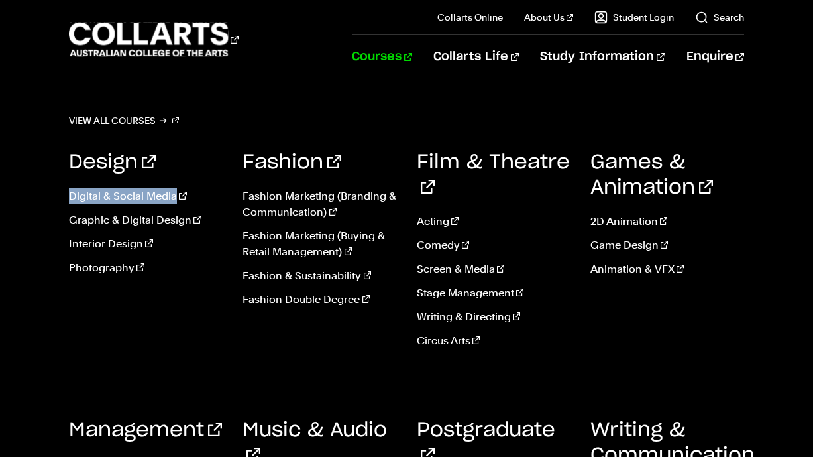
scroll to position [3256, 0]
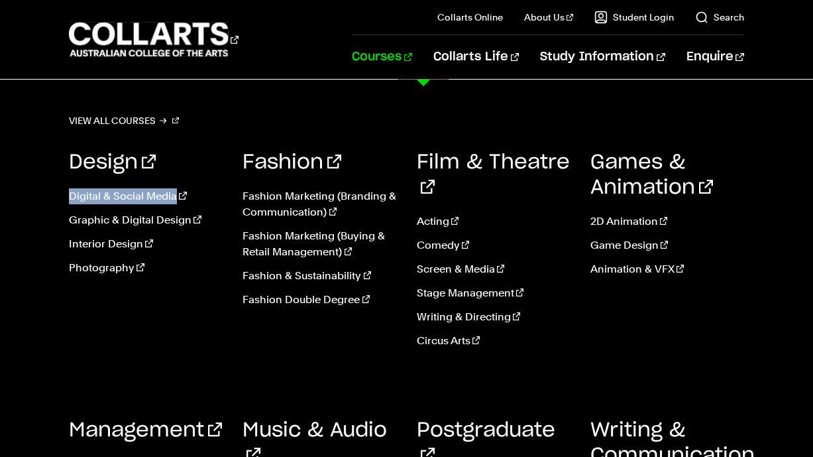
click at [411, 56] on link "Courses" at bounding box center [382, 57] width 60 height 44
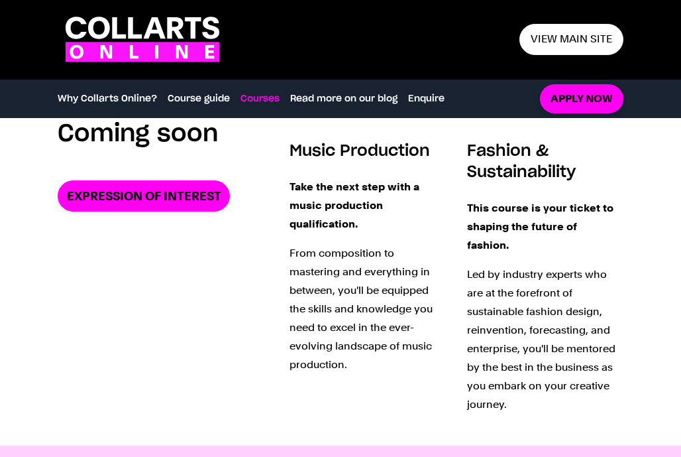
scroll to position [1804, 0]
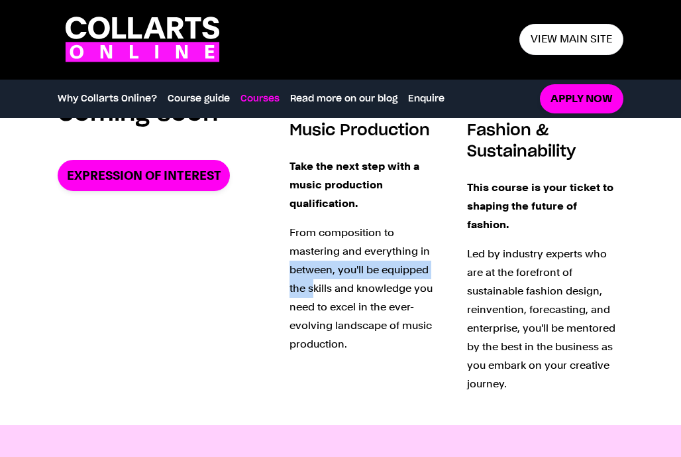
drag, startPoint x: 407, startPoint y: 262, endPoint x: 374, endPoint y: 250, distance: 36.1
click at [374, 250] on p "From composition to mastering and everything in between, you'll be equipped the…" at bounding box center [368, 288] width 156 height 130
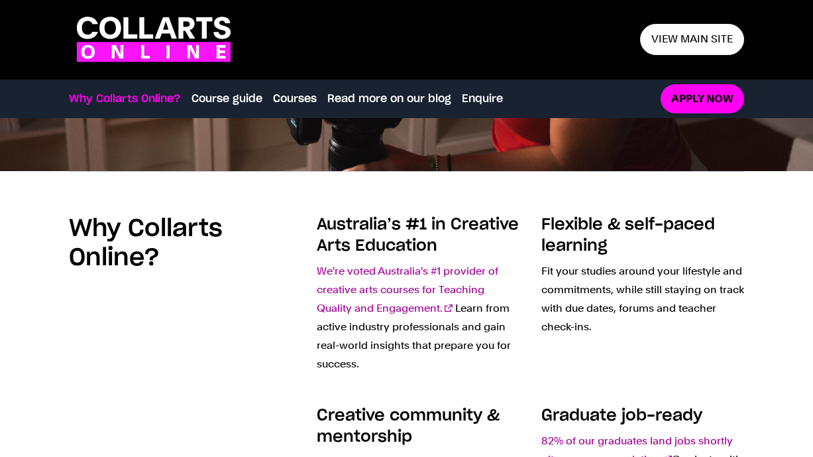
scroll to position [0, 0]
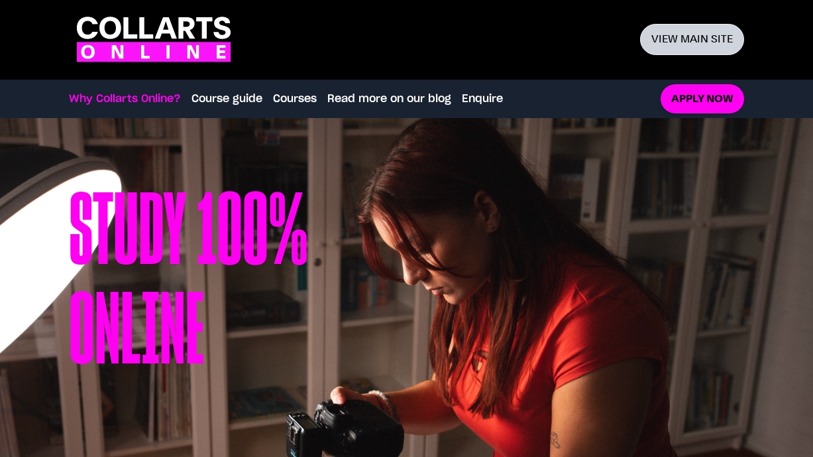
click at [680, 44] on link "View main site" at bounding box center [692, 39] width 104 height 31
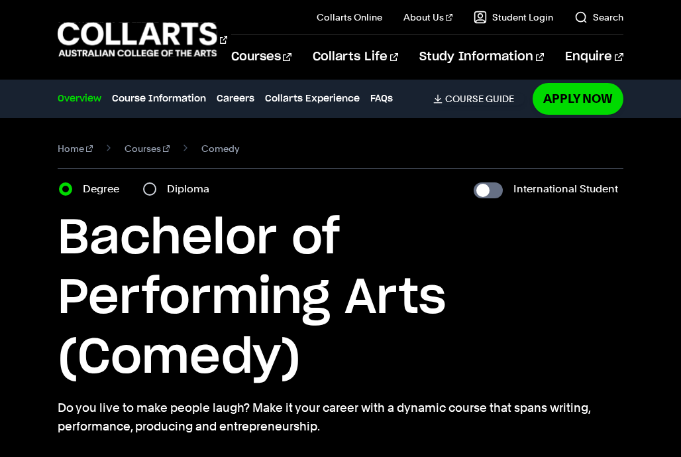
click at [169, 188] on label "Diploma" at bounding box center [192, 189] width 50 height 19
click at [156, 188] on input "Diploma" at bounding box center [149, 188] width 13 height 13
radio input "true"
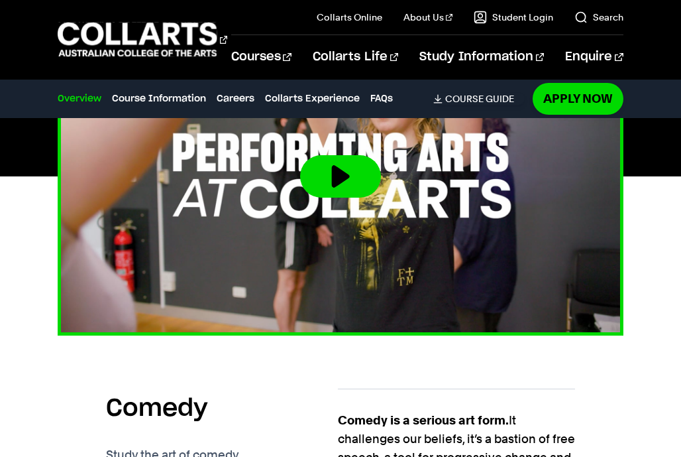
scroll to position [676, 0]
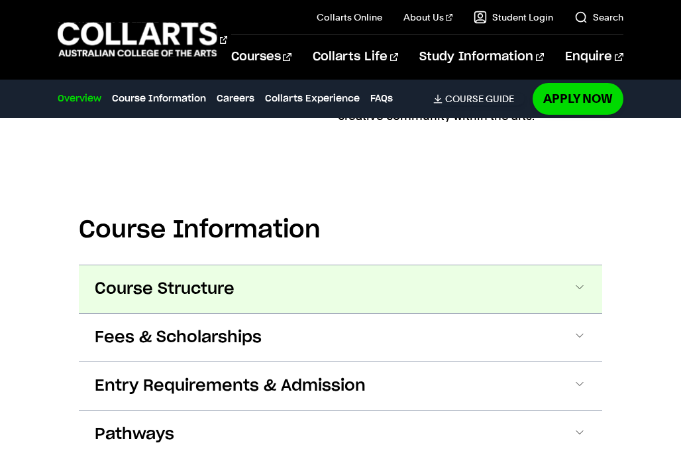
click at [0, 0] on button "Course Structure" at bounding box center [0, 0] width 0 height 0
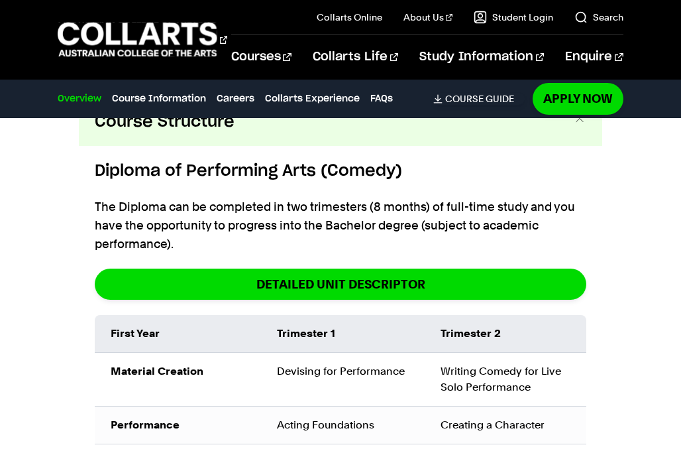
scroll to position [1772, 0]
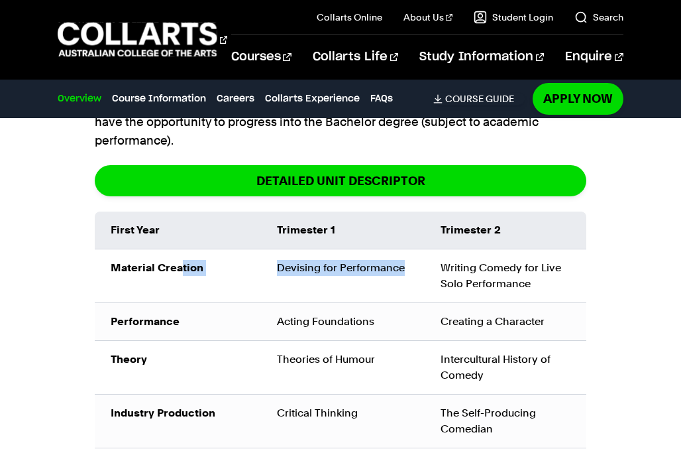
drag, startPoint x: 182, startPoint y: 271, endPoint x: 295, endPoint y: 280, distance: 113.6
click at [295, 280] on tr "Material Creation Devising for Performance Writing Comedy for Live Solo Perform…" at bounding box center [341, 275] width 492 height 54
click at [294, 280] on td "Devising for Performance" at bounding box center [343, 275] width 164 height 54
drag, startPoint x: 273, startPoint y: 269, endPoint x: 415, endPoint y: 274, distance: 142.5
click at [415, 274] on td "Devising for Performance" at bounding box center [343, 275] width 164 height 54
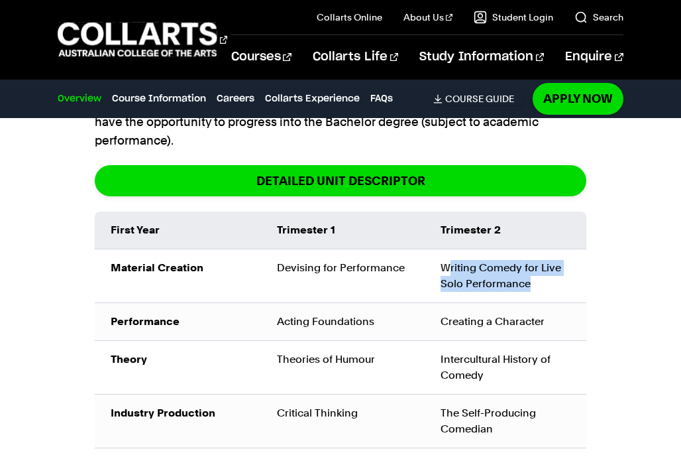
drag, startPoint x: 447, startPoint y: 274, endPoint x: 552, endPoint y: 290, distance: 106.5
click at [552, 290] on td "Writing Comedy for Live Solo Performance" at bounding box center [506, 275] width 162 height 54
drag, startPoint x: 477, startPoint y: 266, endPoint x: 549, endPoint y: 280, distance: 72.9
click at [549, 280] on td "Writing Comedy for Live Solo Performance" at bounding box center [506, 275] width 162 height 54
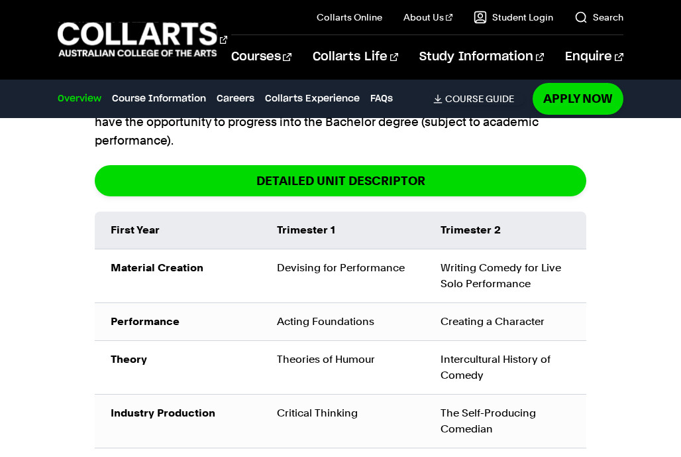
click at [542, 280] on td "Writing Comedy for Live Solo Performance" at bounding box center [506, 275] width 162 height 54
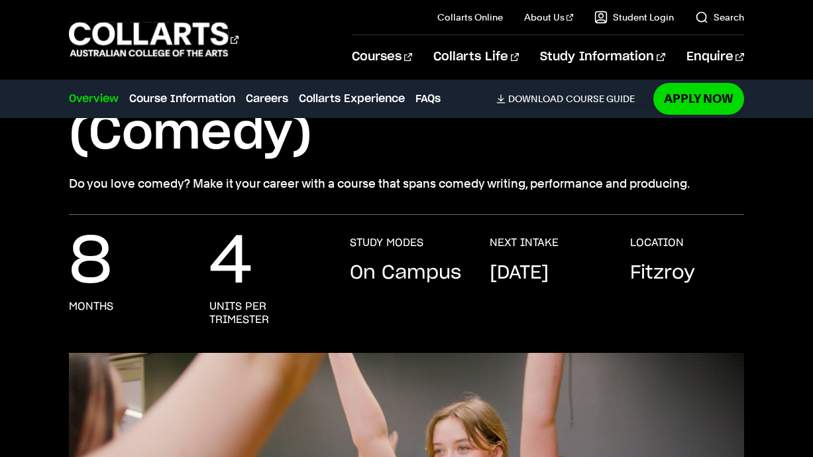
scroll to position [0, 0]
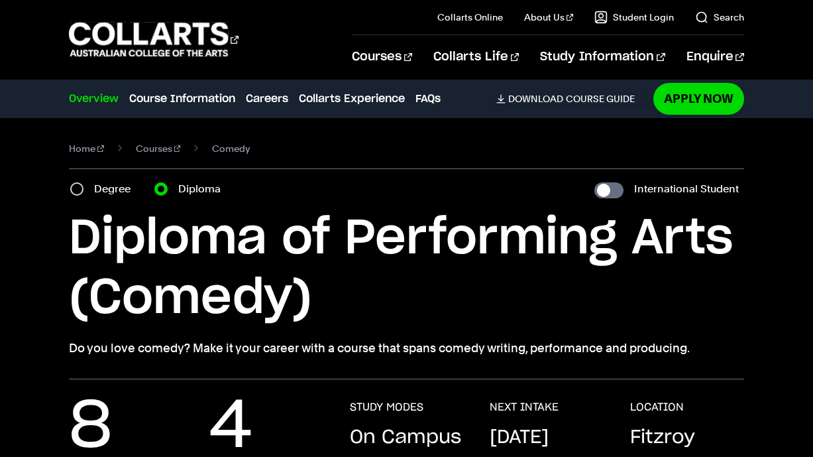
click at [91, 189] on div "Degree" at bounding box center [104, 189] width 68 height 19
click at [83, 188] on input "Degree" at bounding box center [76, 188] width 13 height 13
radio input "true"
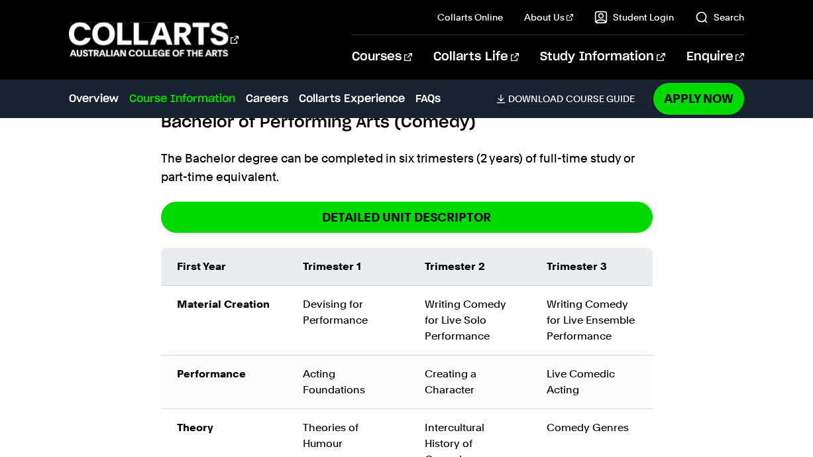
scroll to position [1593, 0]
drag, startPoint x: 326, startPoint y: 346, endPoint x: 417, endPoint y: 323, distance: 93.5
click at [373, 323] on td "Devising for Performance" at bounding box center [348, 320] width 122 height 70
drag, startPoint x: 434, startPoint y: 322, endPoint x: 487, endPoint y: 352, distance: 60.8
click at [487, 352] on td "Writing Comedy for Live Solo Performance" at bounding box center [470, 320] width 122 height 70
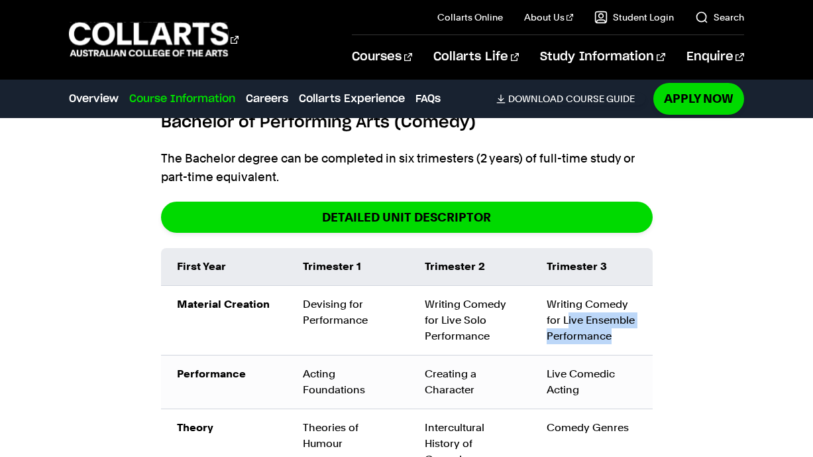
drag, startPoint x: 568, startPoint y: 332, endPoint x: 610, endPoint y: 357, distance: 49.3
click at [610, 354] on td "Writing Comedy for Live Ensemble Performance" at bounding box center [592, 320] width 122 height 70
drag, startPoint x: 624, startPoint y: 349, endPoint x: 564, endPoint y: 334, distance: 62.0
click at [564, 334] on td "Writing Comedy for Live Ensemble Performance" at bounding box center [592, 320] width 122 height 70
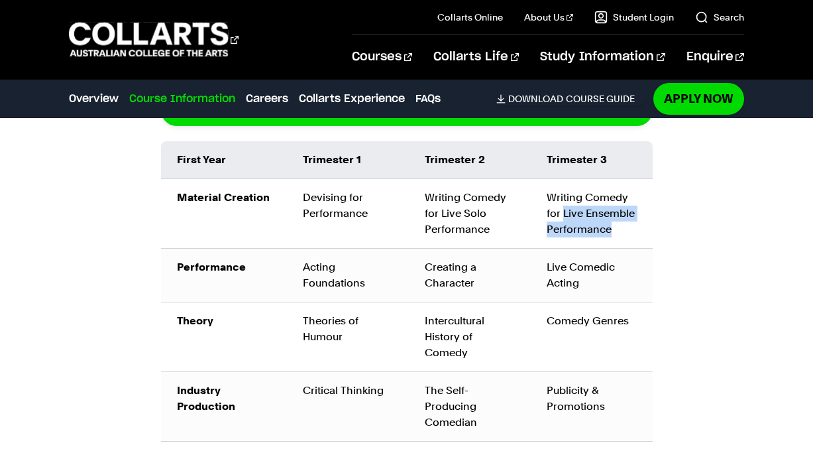
scroll to position [1701, 0]
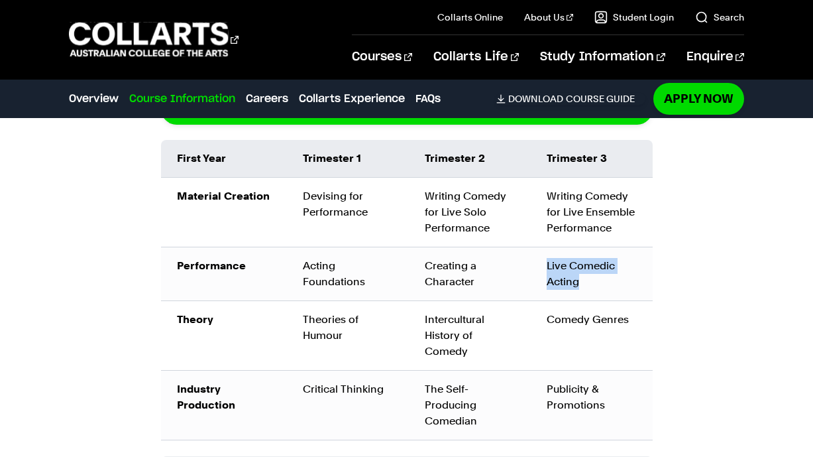
drag, startPoint x: 574, startPoint y: 299, endPoint x: 545, endPoint y: 282, distance: 34.4
click at [545, 282] on td "Live Comedic Acting" at bounding box center [592, 273] width 122 height 54
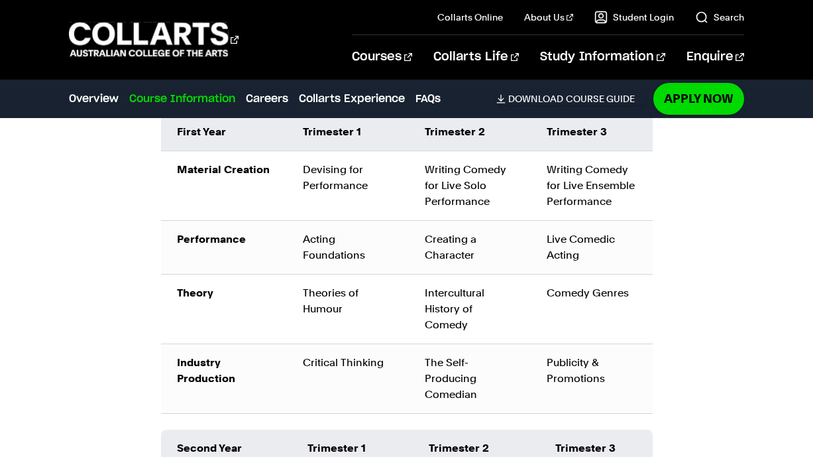
scroll to position [1753, 0]
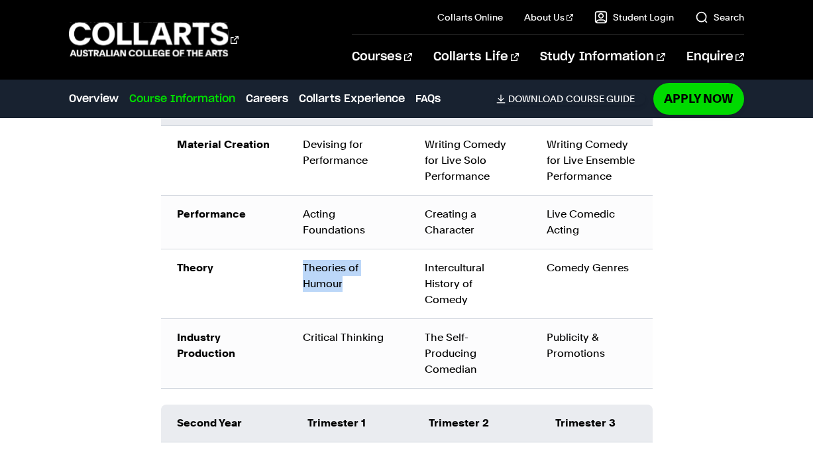
drag, startPoint x: 338, startPoint y: 303, endPoint x: 285, endPoint y: 293, distance: 54.1
click at [285, 293] on tr "Theory Theories of Humour Intercultural History of Comedy Comedy Genres" at bounding box center [407, 283] width 492 height 70
drag, startPoint x: 473, startPoint y: 280, endPoint x: 465, endPoint y: 318, distance: 39.2
click at [465, 307] on div "Intercultural History of Comedy" at bounding box center [470, 284] width 90 height 48
drag, startPoint x: 465, startPoint y: 318, endPoint x: 443, endPoint y: 299, distance: 28.7
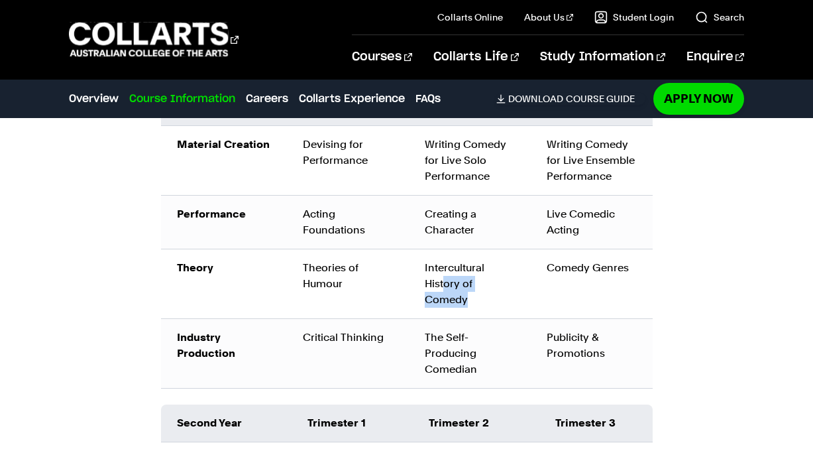
click at [443, 299] on div "Intercultural History of Comedy" at bounding box center [470, 284] width 90 height 48
click at [580, 273] on td "Comedy Genres" at bounding box center [592, 283] width 122 height 70
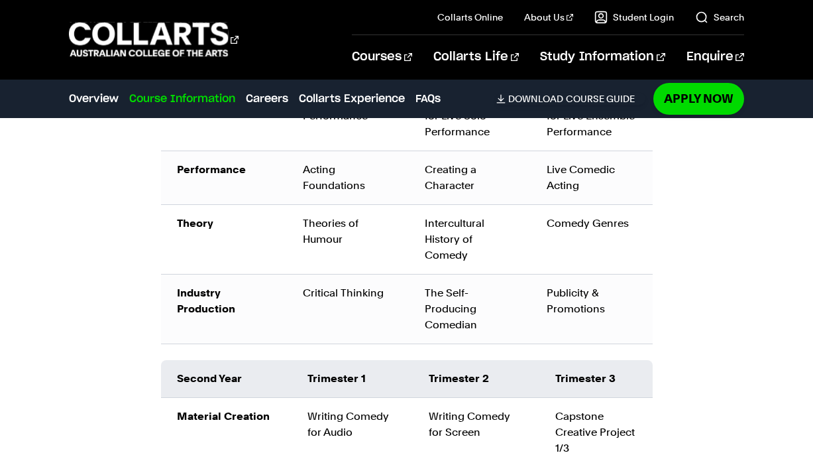
scroll to position [1816, 0]
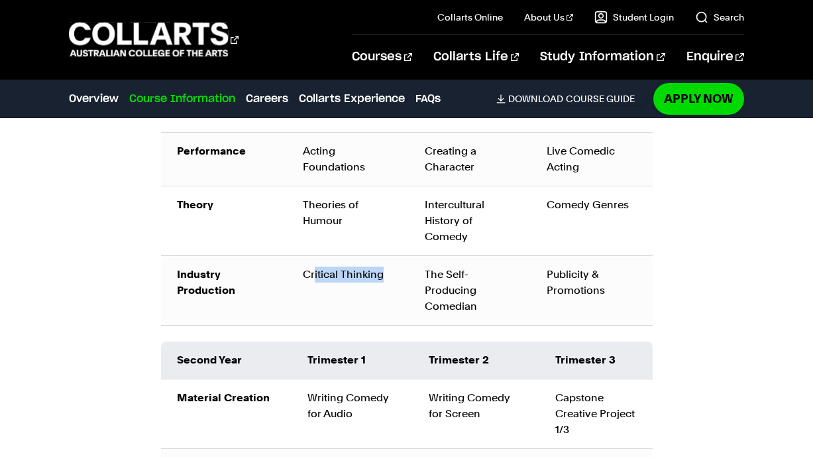
drag, startPoint x: 316, startPoint y: 292, endPoint x: 379, endPoint y: 293, distance: 62.9
click at [379, 282] on div "Critical Thinking" at bounding box center [348, 274] width 90 height 16
drag, startPoint x: 449, startPoint y: 323, endPoint x: 436, endPoint y: 311, distance: 17.8
click at [436, 311] on div "The Self-Producing Comedian" at bounding box center [470, 290] width 90 height 48
click at [435, 311] on div "The Self-Producing Comedian" at bounding box center [470, 290] width 90 height 48
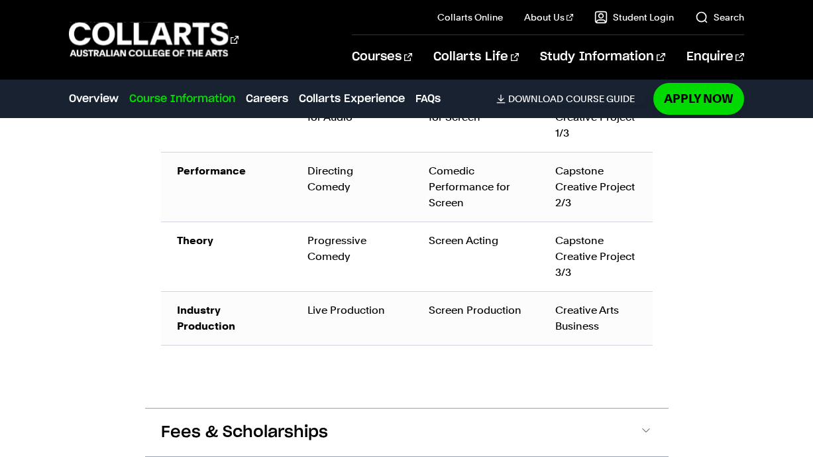
scroll to position [2003, 0]
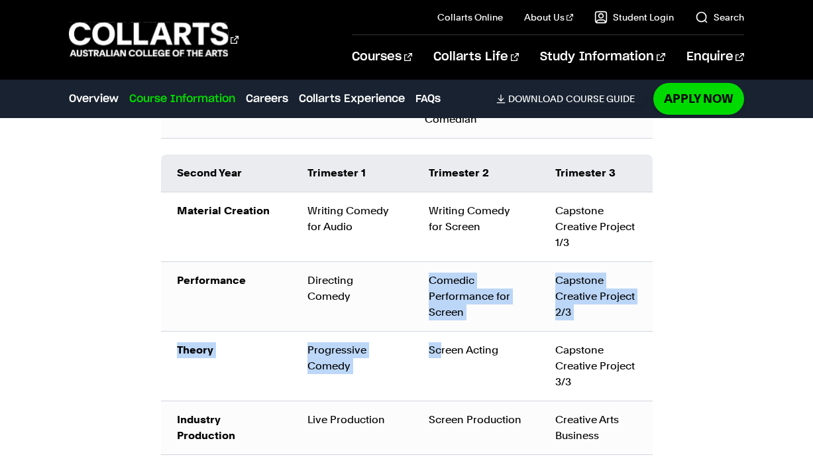
drag, startPoint x: 442, startPoint y: 364, endPoint x: 351, endPoint y: 327, distance: 97.8
click at [351, 327] on tbody "Material Creation Writing Comedy for Audio Writing Comedy for Screen Capstone C…" at bounding box center [407, 322] width 492 height 262
click at [351, 327] on td "Directing Comedy" at bounding box center [352, 296] width 121 height 70
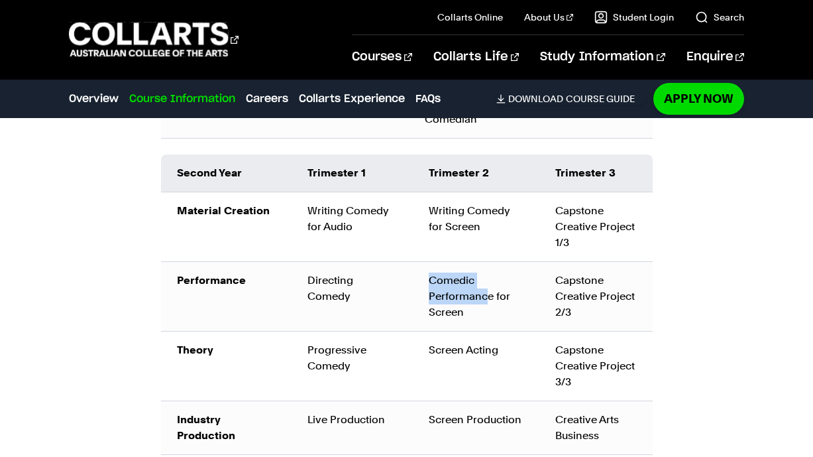
drag, startPoint x: 429, startPoint y: 316, endPoint x: 488, endPoint y: 315, distance: 59.0
click at [488, 315] on tr "Performance Directing Comedy Comedic Performance for Screen Capstone Creative P…" at bounding box center [407, 296] width 492 height 70
click at [488, 319] on td "Comedic Performance for Screen" at bounding box center [476, 296] width 127 height 70
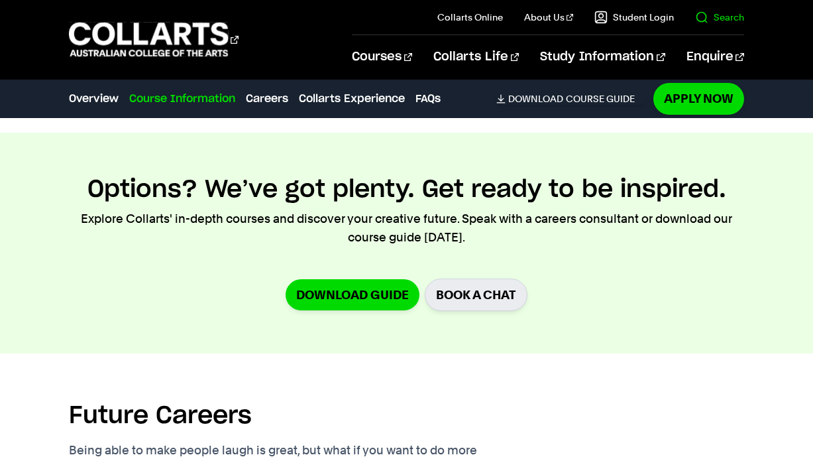
scroll to position [2495, 0]
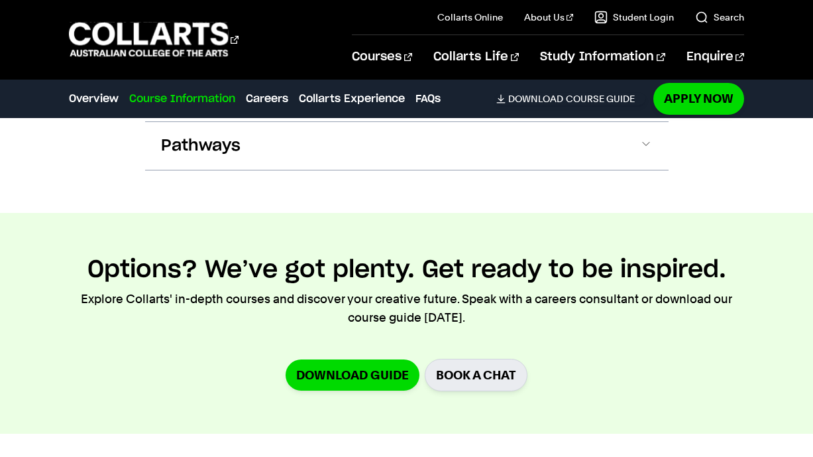
click at [680, 327] on p "Explore Collarts' in-depth courses and discover your creative future. Speak wit…" at bounding box center [406, 308] width 674 height 37
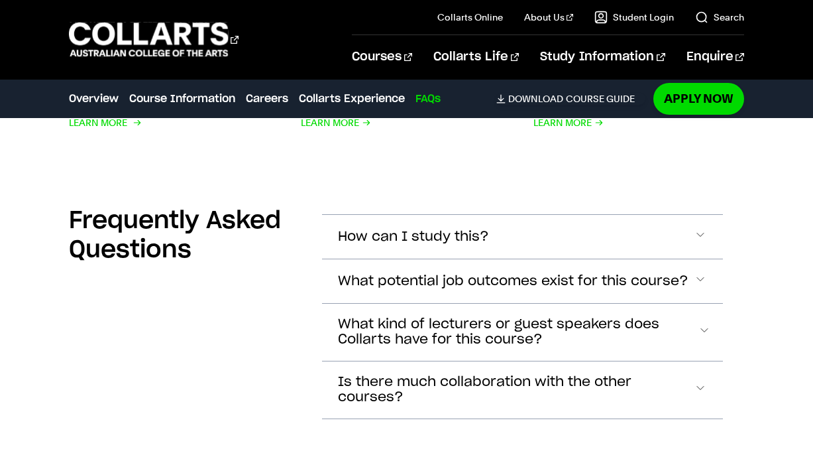
scroll to position [4674, 0]
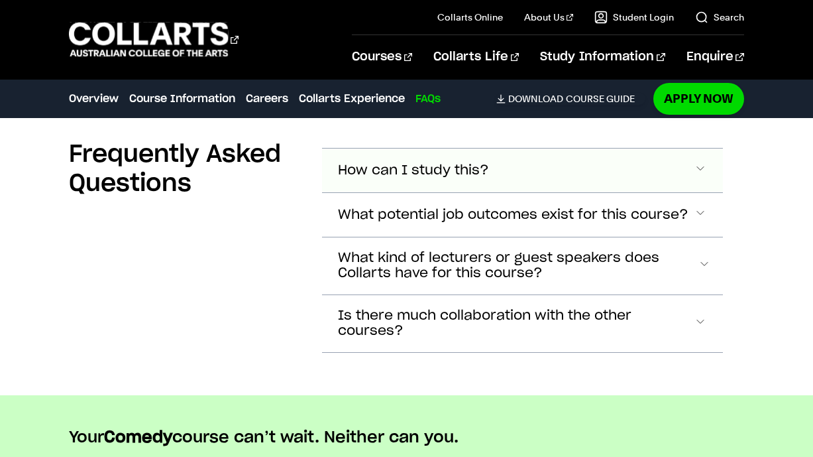
click at [563, 179] on button "How can I study this?" at bounding box center [522, 170] width 400 height 44
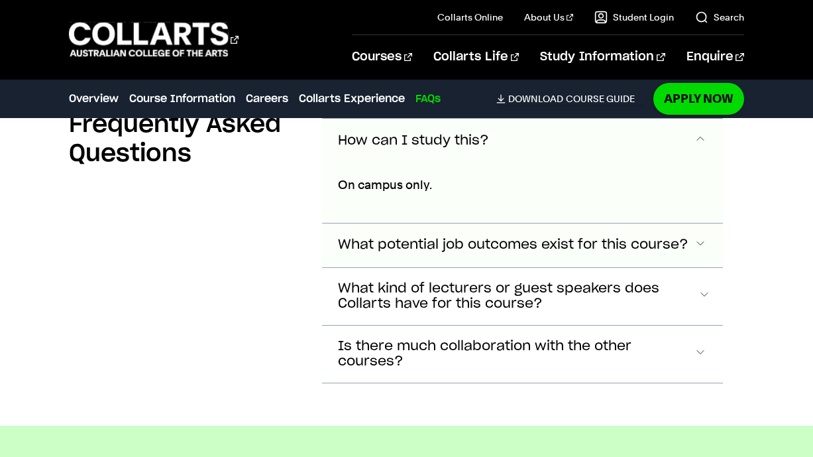
scroll to position [4721, 0]
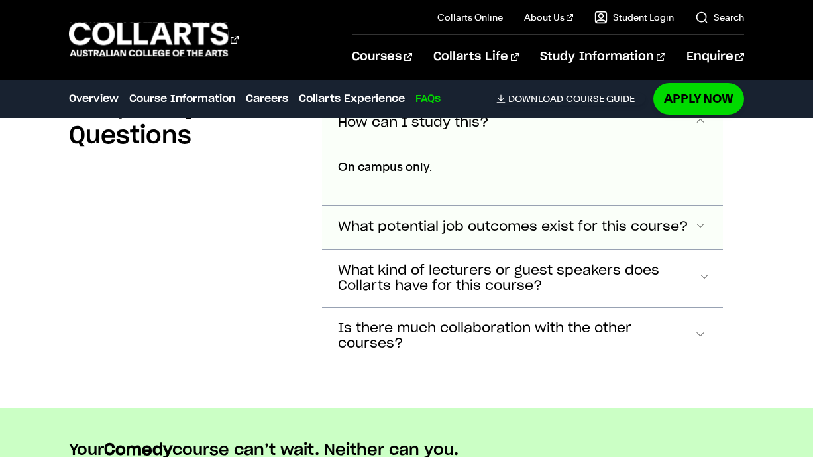
click at [680, 144] on button "What potential job outcomes exist for this course?" at bounding box center [522, 123] width 400 height 44
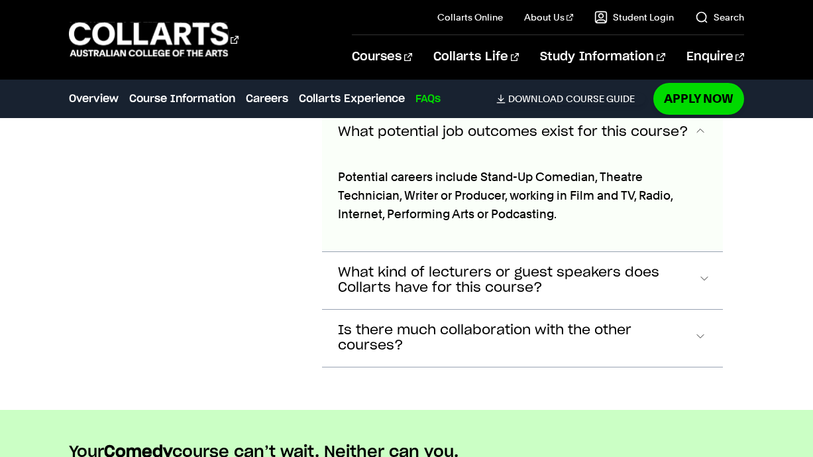
scroll to position [4825, 0]
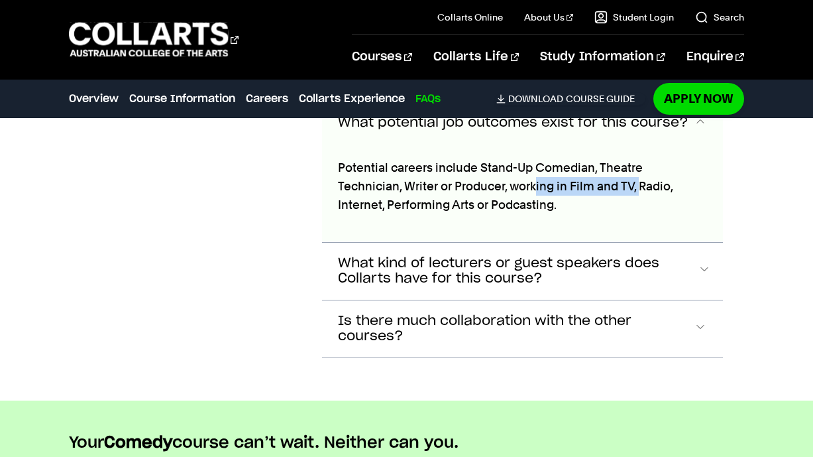
drag, startPoint x: 468, startPoint y: 206, endPoint x: 566, endPoint y: 205, distance: 97.4
click at [571, 72] on p "Potential careers include Stand-Up Comedian, Theatre Technician, Writer or Prod…" at bounding box center [522, 63] width 368 height 19
click at [566, 72] on p "Potential careers include Stand-Up Comedian, Theatre Technician, Writer or Prod…" at bounding box center [522, 63] width 368 height 19
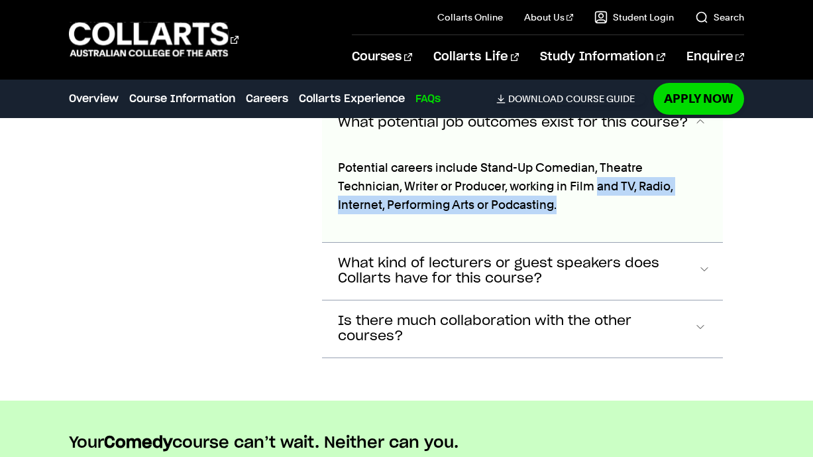
drag, startPoint x: 528, startPoint y: 205, endPoint x: 545, endPoint y: 224, distance: 24.9
click at [545, 72] on p "Potential careers include Stand-Up Comedian, Theatre Technician, Writer or Prod…" at bounding box center [522, 63] width 368 height 19
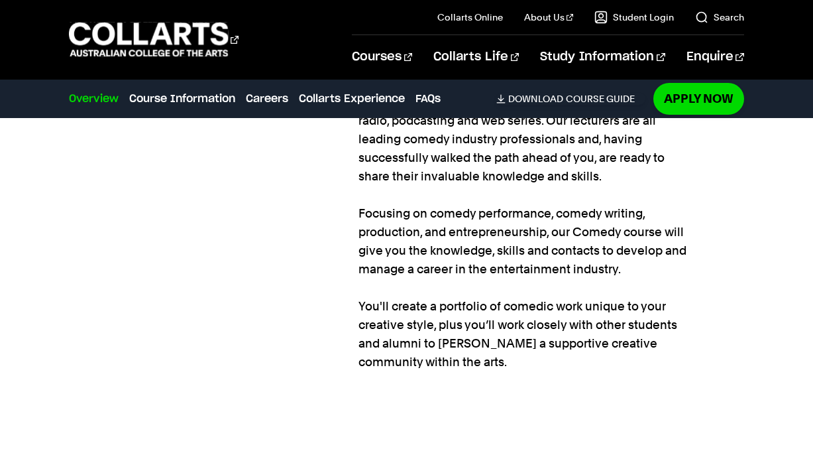
scroll to position [1148, 0]
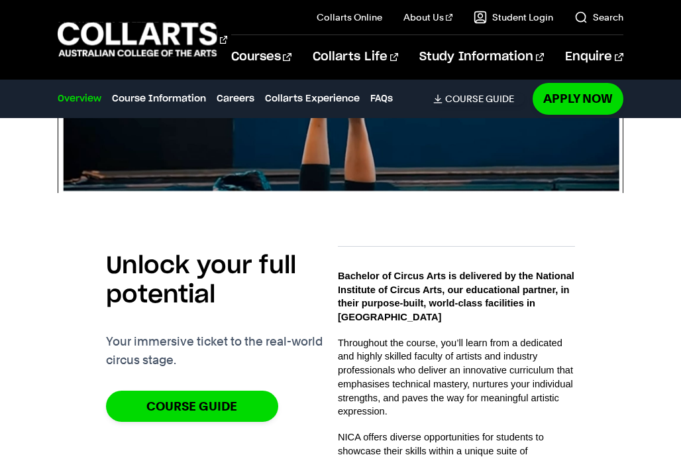
scroll to position [682, 0]
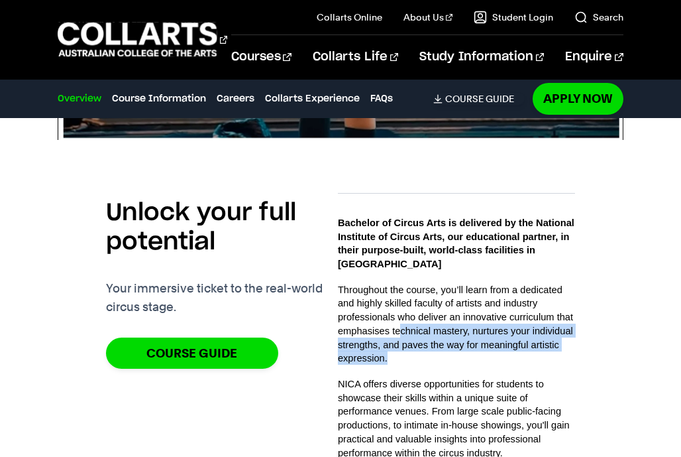
drag, startPoint x: 398, startPoint y: 316, endPoint x: 498, endPoint y: 350, distance: 106.2
click at [500, 350] on div "Bachelor of Circus Arts is delivered by the National Institute of Circus Arts, …" at bounding box center [456, 394] width 237 height 358
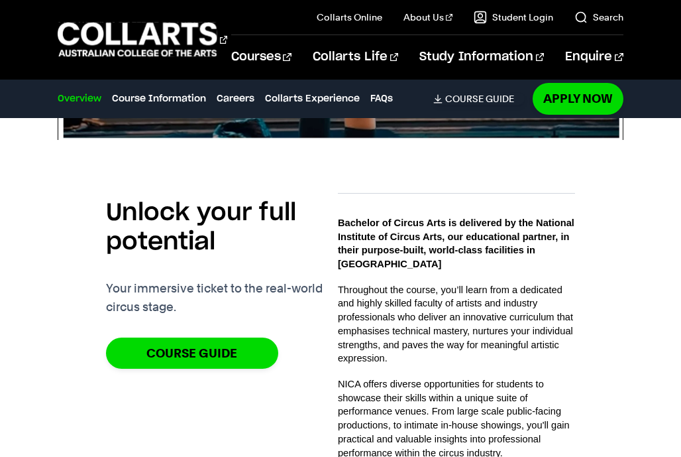
click at [490, 346] on p "Throughout the course, you’ll learn from a dedicated and highly skilled faculty…" at bounding box center [456, 323] width 237 height 82
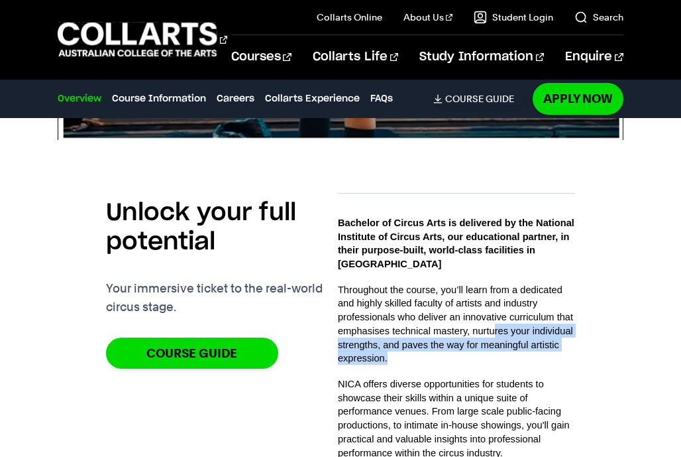
drag, startPoint x: 488, startPoint y: 344, endPoint x: 492, endPoint y: 313, distance: 31.5
click at [492, 313] on p "Throughout the course, you’ll learn from a dedicated and highly skilled faculty…" at bounding box center [456, 323] width 237 height 82
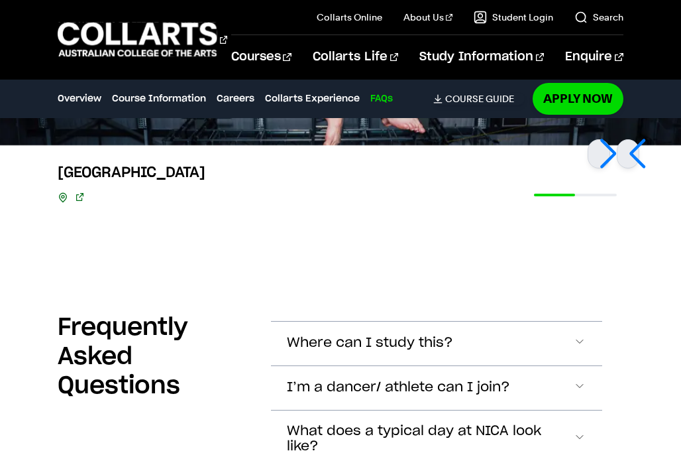
scroll to position [2874, 0]
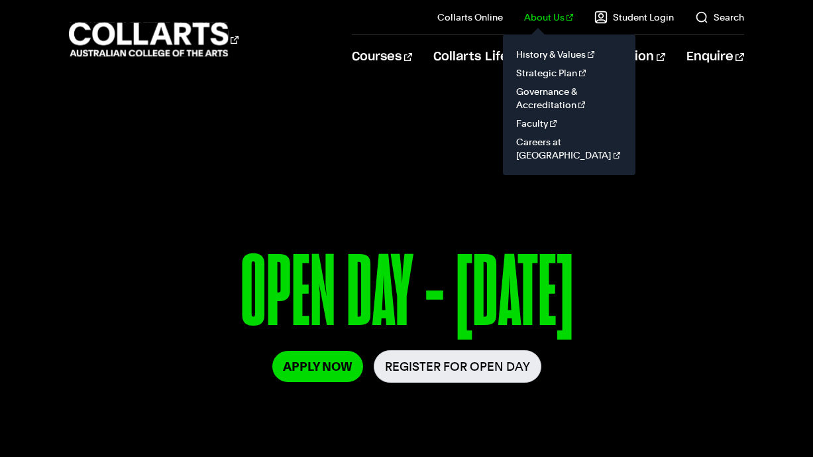
scroll to position [132, 0]
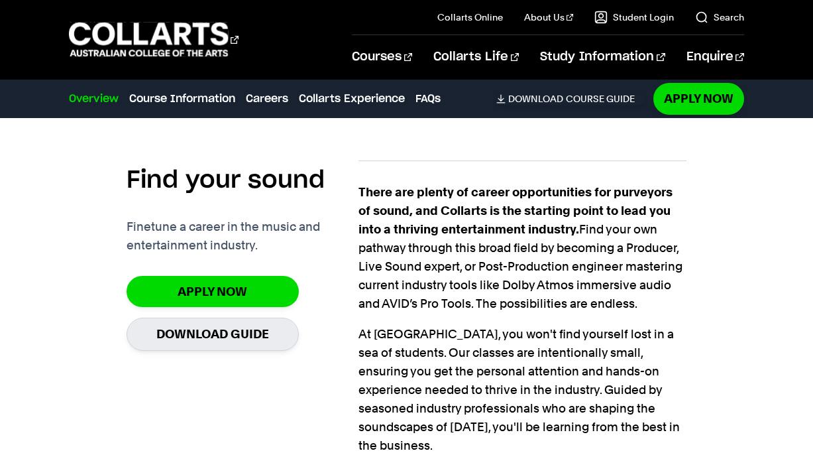
scroll to position [869, 0]
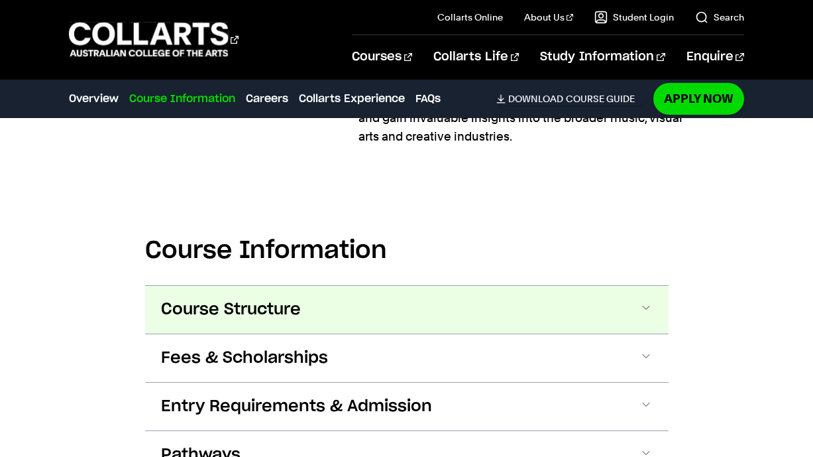
click at [354, 286] on button "Course Structure" at bounding box center [406, 310] width 523 height 48
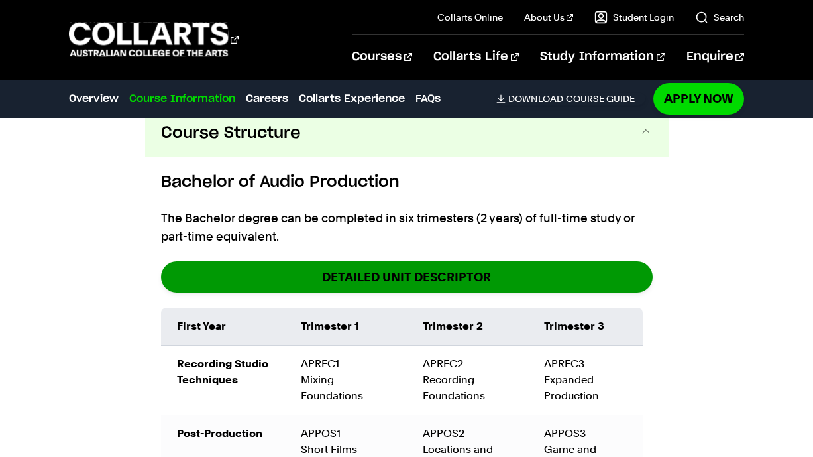
scroll to position [1554, 0]
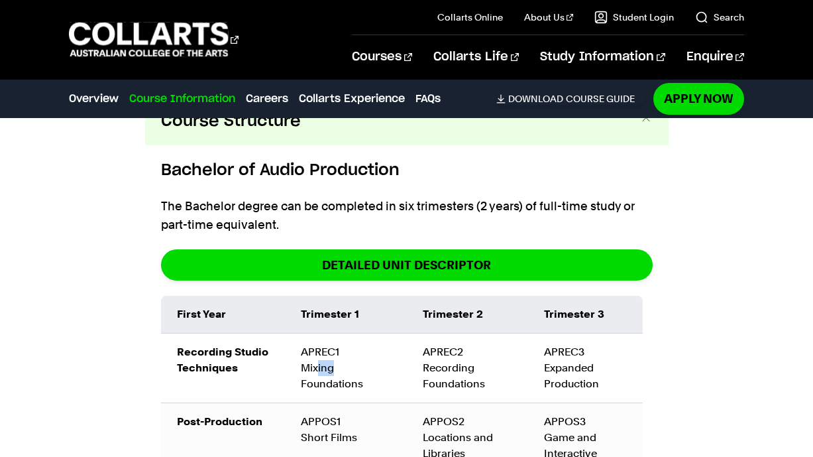
drag, startPoint x: 344, startPoint y: 354, endPoint x: 324, endPoint y: 343, distance: 22.5
click at [317, 347] on td "APREC1 Mixing Foundations" at bounding box center [346, 368] width 122 height 70
drag, startPoint x: 455, startPoint y: 334, endPoint x: 472, endPoint y: 344, distance: 19.9
click at [472, 344] on td "APREC2 Recording Foundations" at bounding box center [468, 368] width 122 height 70
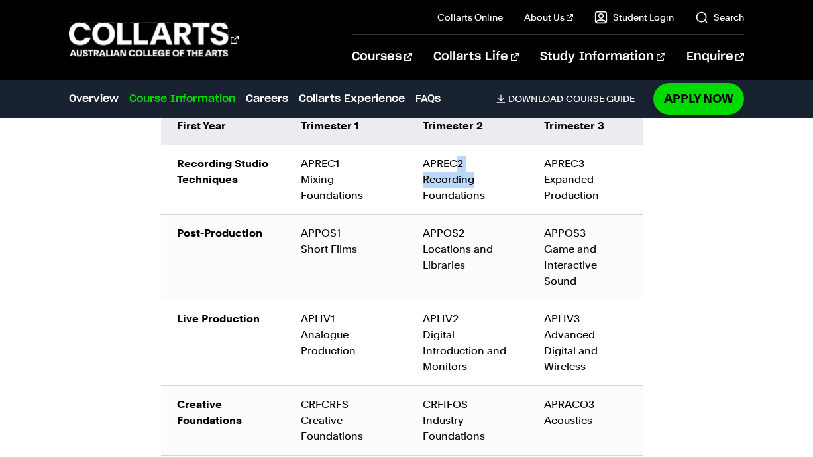
scroll to position [1743, 0]
drag, startPoint x: 370, startPoint y: 238, endPoint x: 301, endPoint y: 203, distance: 77.3
click at [301, 213] on td "APPOS1 Short Films" at bounding box center [346, 255] width 122 height 85
drag, startPoint x: 429, startPoint y: 233, endPoint x: 512, endPoint y: 246, distance: 84.6
click at [512, 246] on td "APPOS2 Locations and Libraries" at bounding box center [468, 255] width 122 height 85
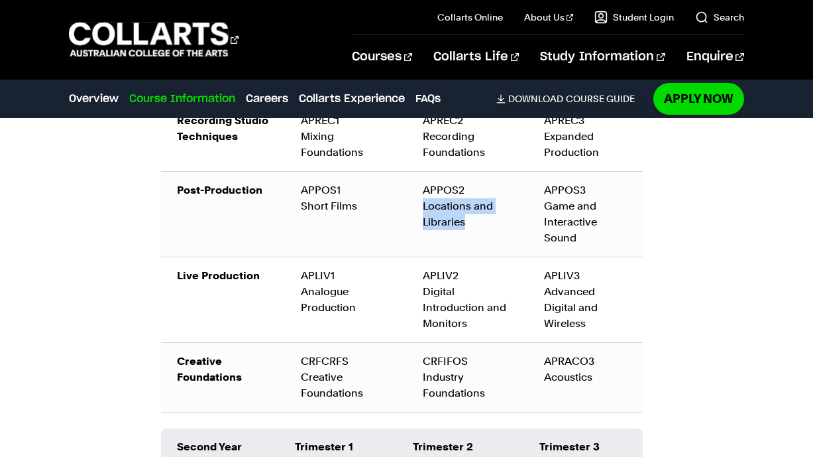
scroll to position [1820, 0]
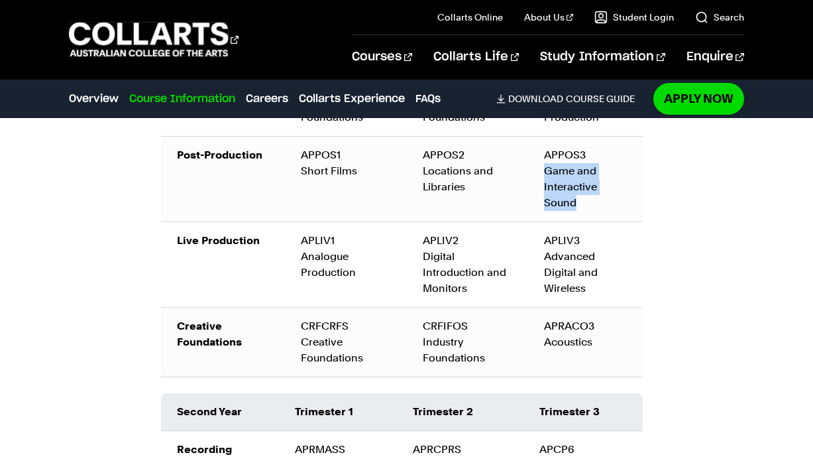
drag, startPoint x: 601, startPoint y: 197, endPoint x: 535, endPoint y: 156, distance: 77.7
click at [535, 156] on td "APPOS3 Game and Interactive Sound" at bounding box center [585, 178] width 115 height 85
click at [208, 265] on td "Live Production" at bounding box center [223, 263] width 125 height 85
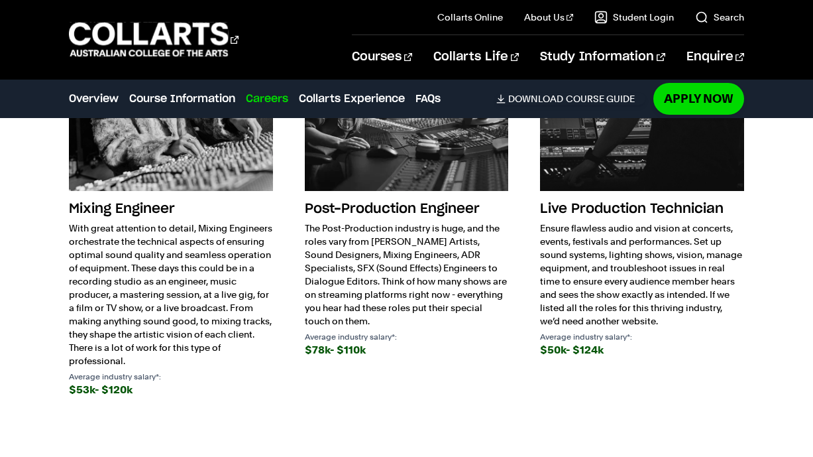
scroll to position [3227, 0]
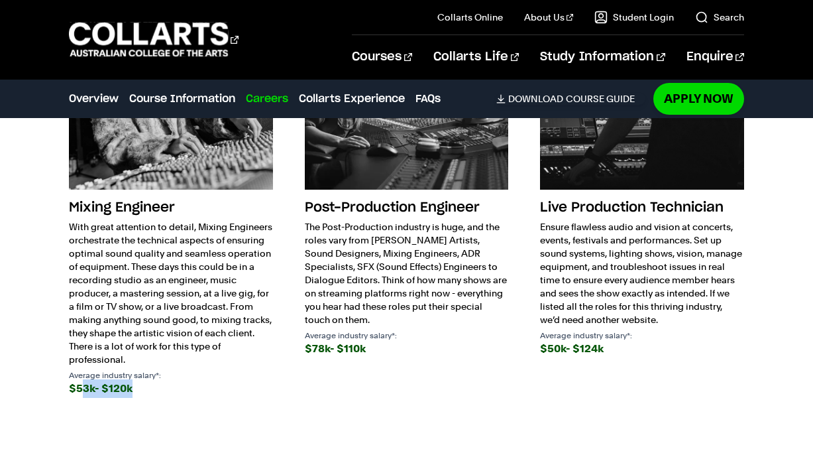
drag, startPoint x: 95, startPoint y: 368, endPoint x: 133, endPoint y: 364, distance: 37.3
click at [133, 379] on div "$53k- $120k" at bounding box center [170, 388] width 203 height 19
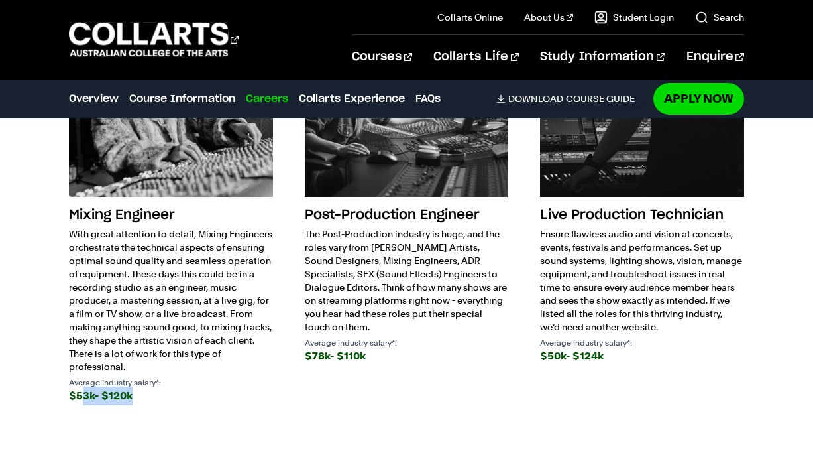
scroll to position [3205, 0]
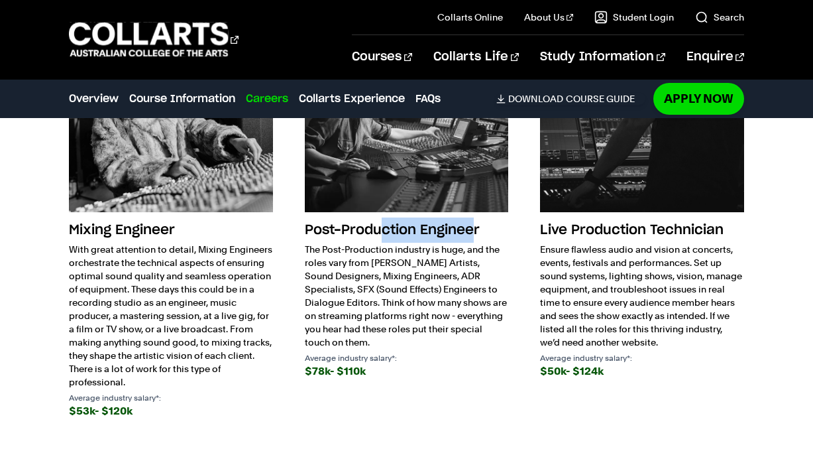
drag, startPoint x: 475, startPoint y: 221, endPoint x: 378, endPoint y: 212, distance: 97.8
click at [378, 217] on h3 "Post-Production Engineer" at bounding box center [406, 229] width 203 height 25
drag, startPoint x: 319, startPoint y: 338, endPoint x: 366, endPoint y: 339, distance: 47.7
click at [366, 362] on div "$78k- $110k" at bounding box center [406, 371] width 203 height 19
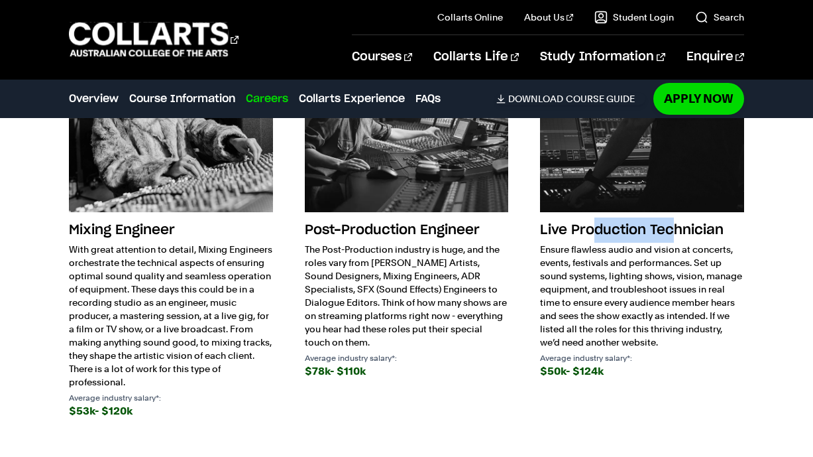
drag, startPoint x: 598, startPoint y: 221, endPoint x: 676, endPoint y: 223, distance: 78.2
click at [676, 223] on h3 "Live Production Technician" at bounding box center [641, 229] width 203 height 25
click at [676, 242] on p "Ensure flawless audio and vision at concerts, events, festivals and performance…" at bounding box center [641, 295] width 203 height 106
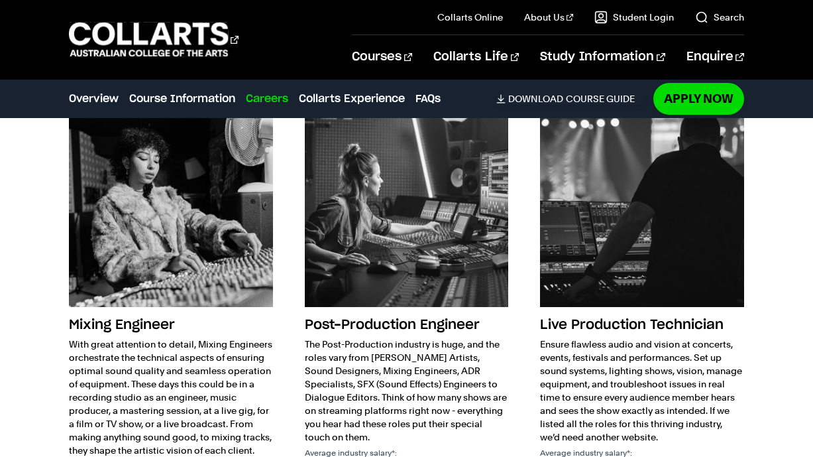
scroll to position [3111, 0]
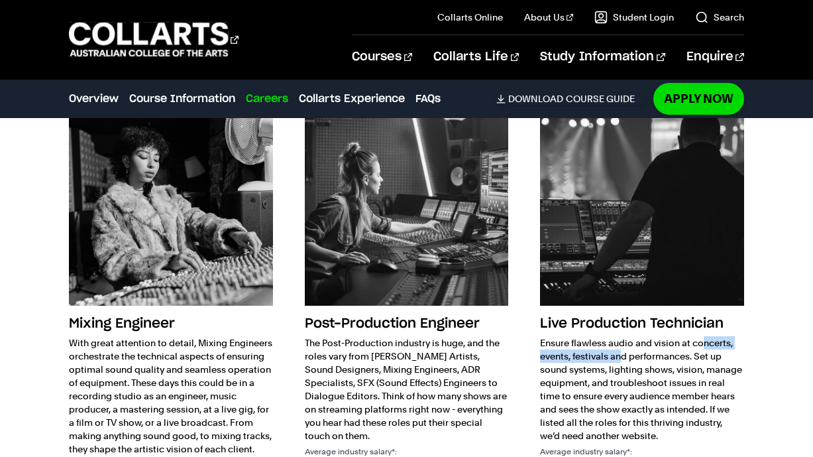
drag, startPoint x: 664, startPoint y: 320, endPoint x: 547, endPoint y: 318, distance: 116.6
click at [547, 336] on p "Ensure flawless audio and vision at concerts, events, festivals and performance…" at bounding box center [641, 389] width 203 height 106
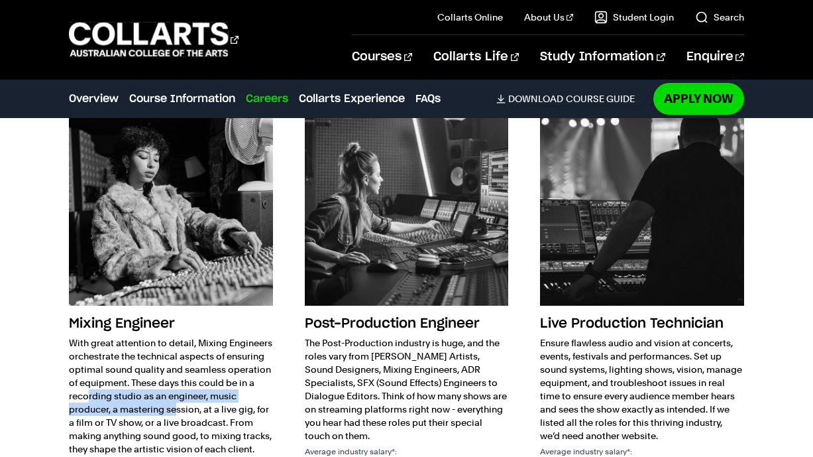
drag, startPoint x: 170, startPoint y: 373, endPoint x: 125, endPoint y: 370, distance: 45.1
click at [125, 370] on p "With great attention to detail, Mixing Engineers orchestrate the technical aspe…" at bounding box center [170, 409] width 203 height 146
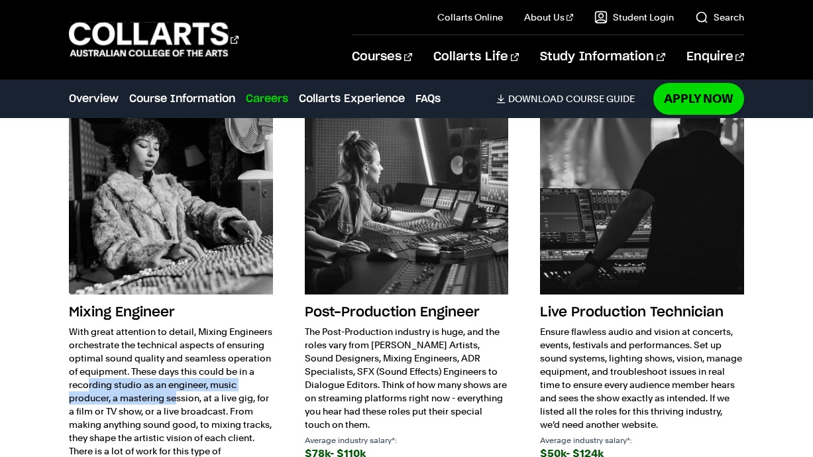
scroll to position [3125, 0]
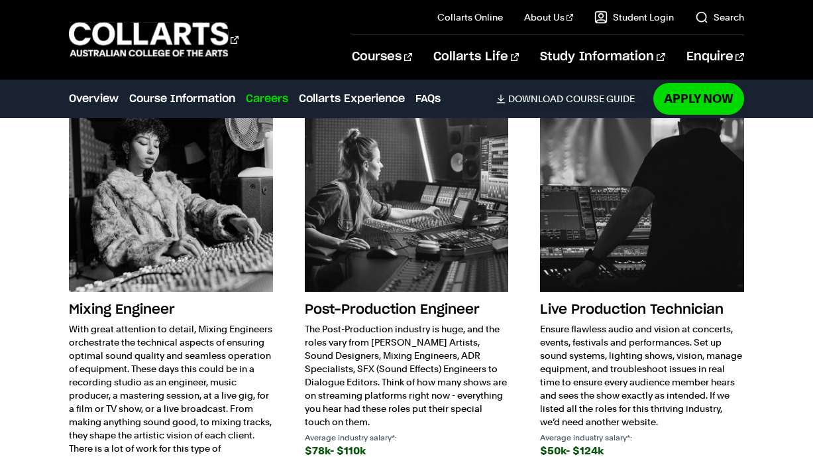
drag, startPoint x: 211, startPoint y: 354, endPoint x: 248, endPoint y: 372, distance: 41.5
click at [248, 372] on p "With great attention to detail, Mixing Engineers orchestrate the technical aspe…" at bounding box center [170, 395] width 203 height 146
click at [246, 372] on p "With great attention to detail, Mixing Engineers orchestrate the technical aspe…" at bounding box center [170, 395] width 203 height 146
drag, startPoint x: 239, startPoint y: 372, endPoint x: 168, endPoint y: 382, distance: 72.2
click at [168, 382] on p "With great attention to detail, Mixing Engineers orchestrate the technical aspe…" at bounding box center [170, 395] width 203 height 146
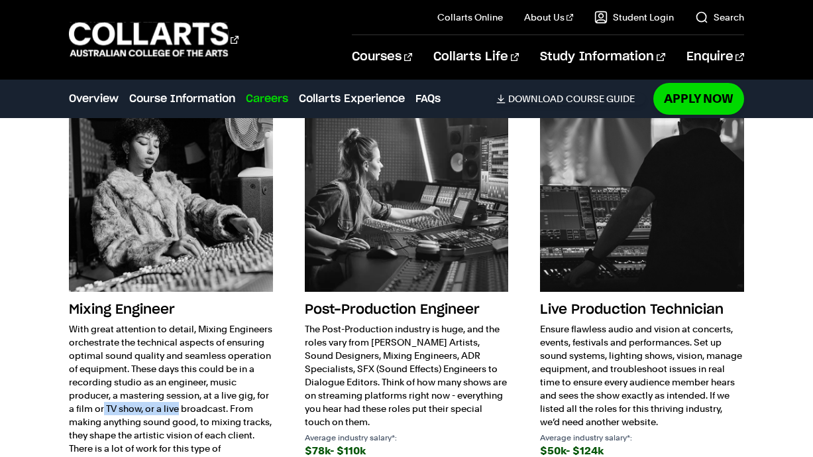
click at [168, 382] on p "With great attention to detail, Mixing Engineers orchestrate the technical aspe…" at bounding box center [170, 395] width 203 height 146
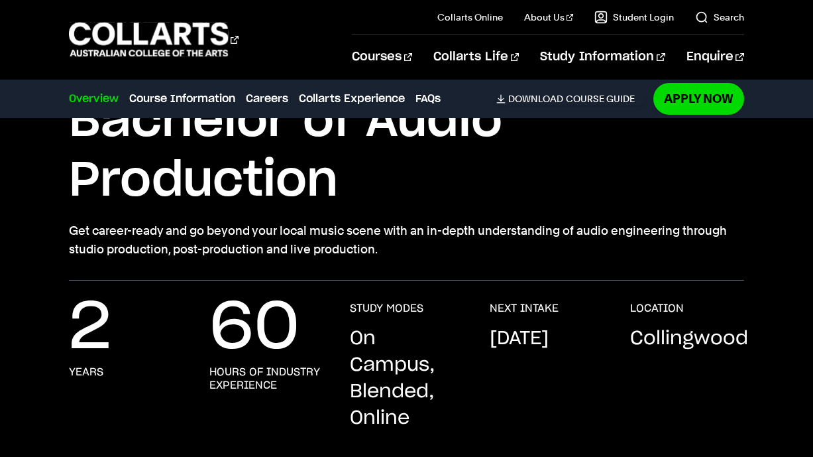
scroll to position [292, 0]
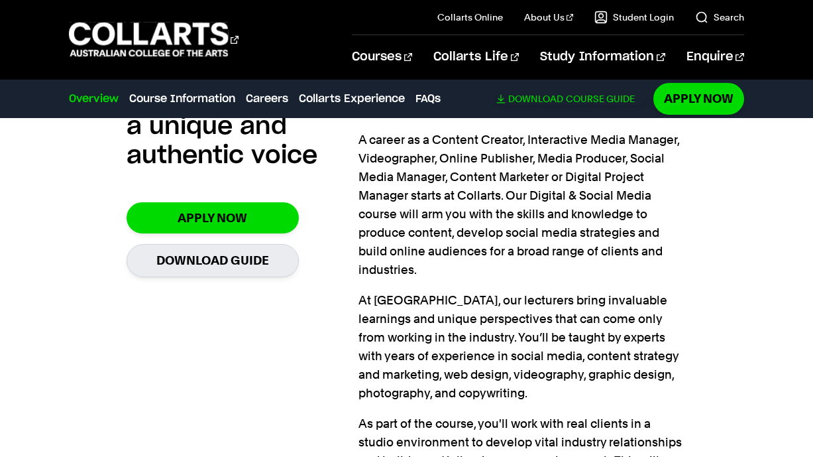
scroll to position [916, 0]
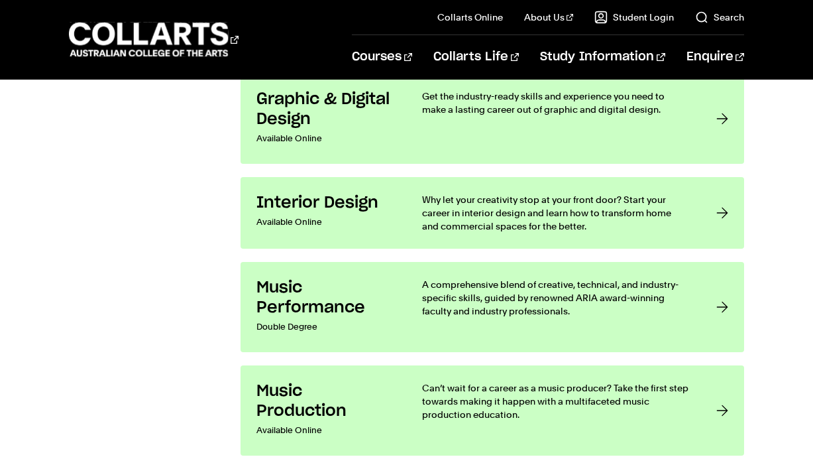
scroll to position [2228, 0]
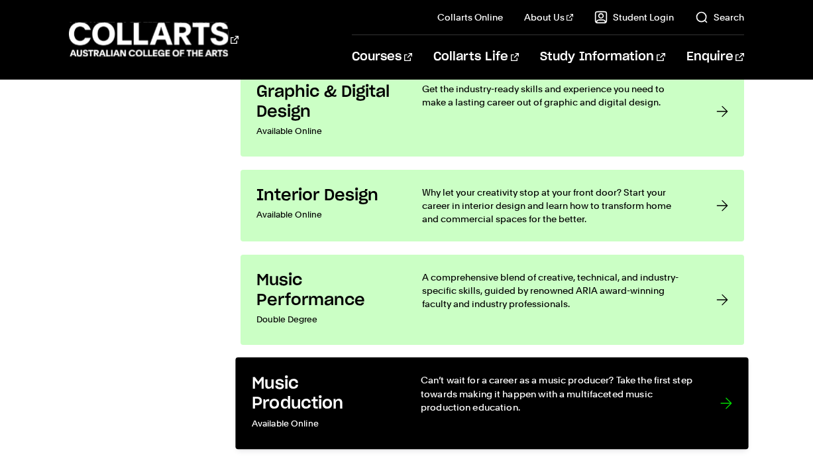
click at [541, 409] on p "Can’t wait for a career as a music producer? Take the first step towards making…" at bounding box center [557, 393] width 273 height 40
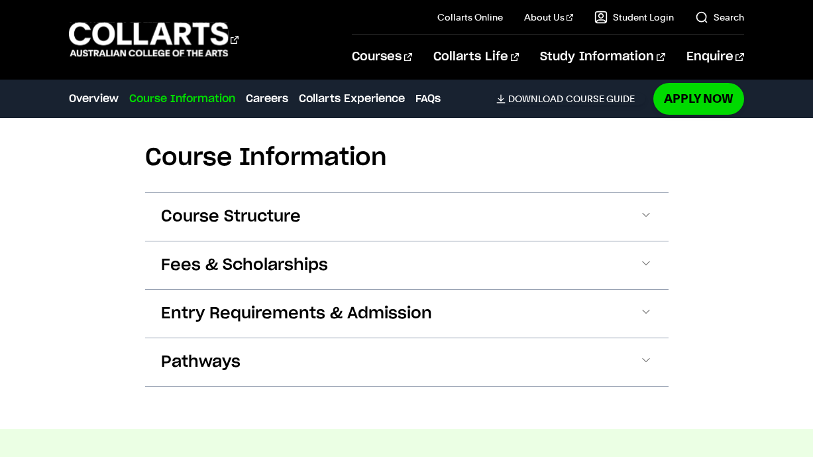
scroll to position [1858, 0]
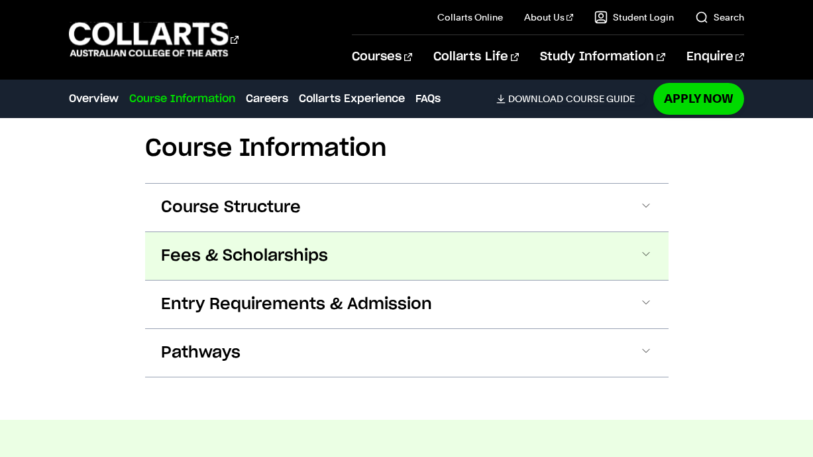
click at [288, 249] on span "Fees & Scholarships" at bounding box center [244, 255] width 167 height 21
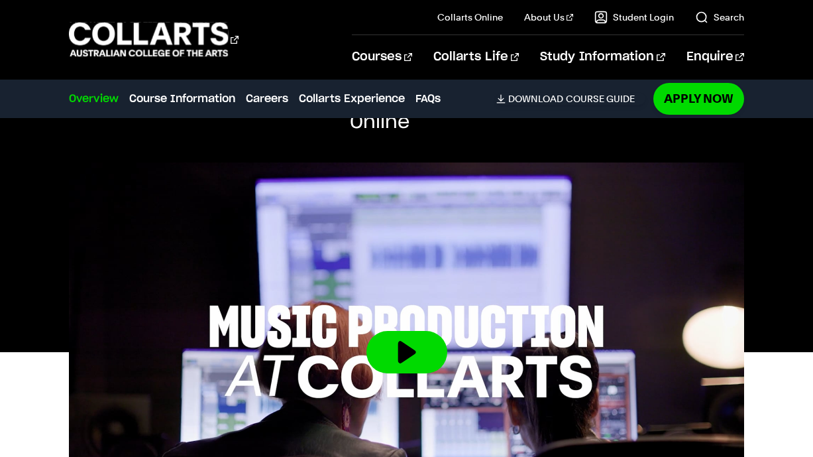
scroll to position [0, 0]
